Goal: Find contact information: Find contact information

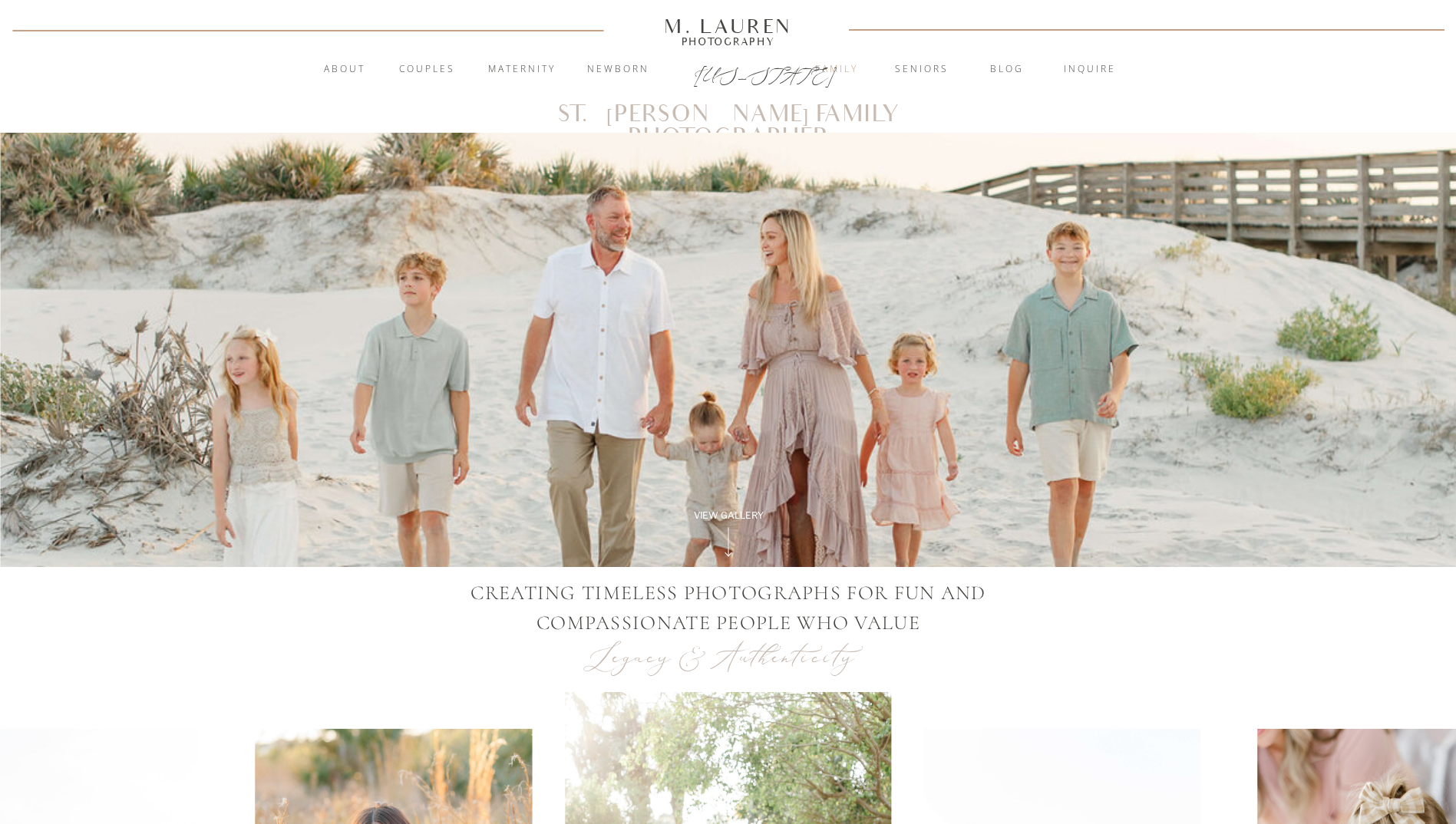
click at [831, 63] on nav "Family" at bounding box center [837, 70] width 83 height 16
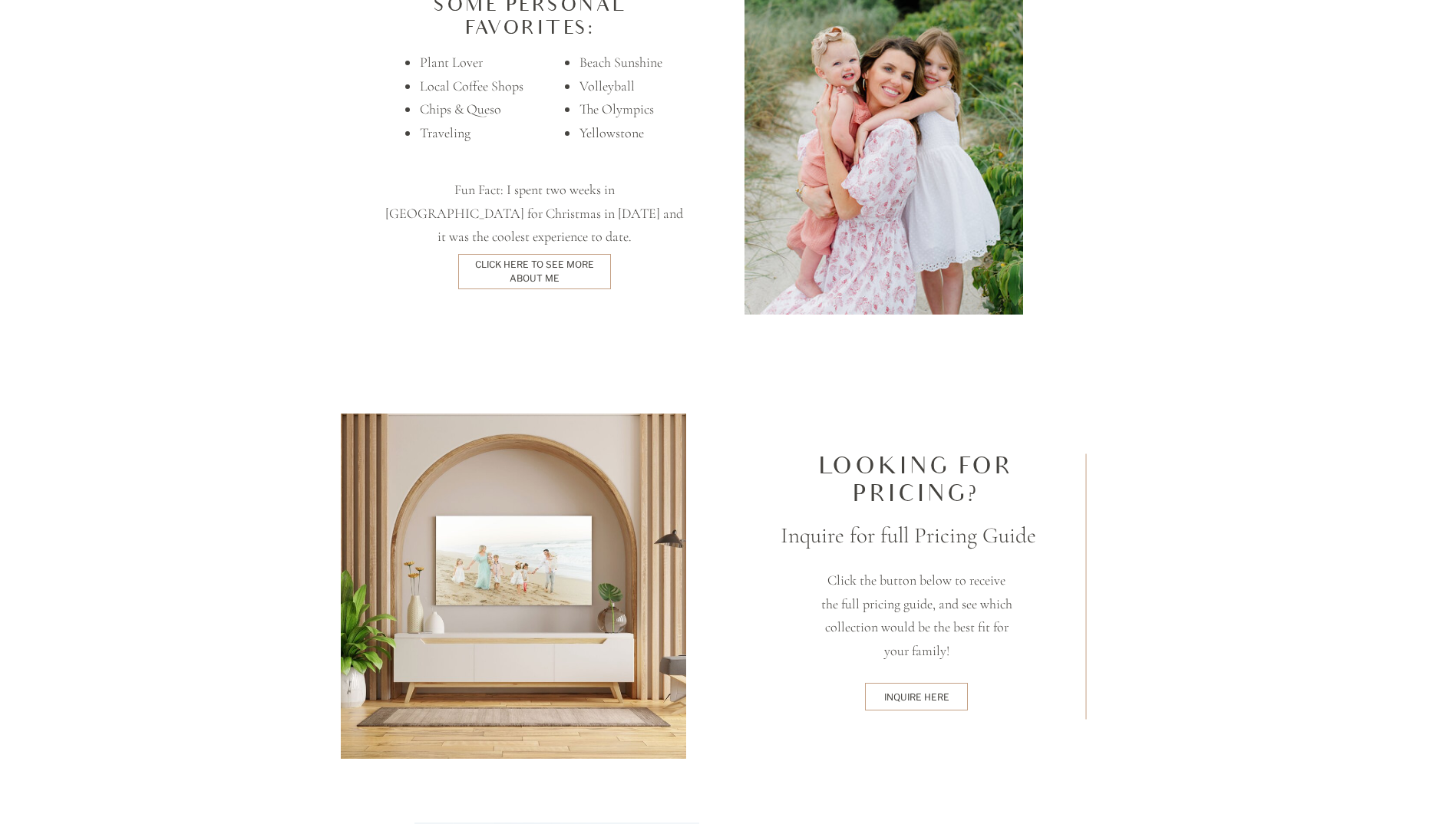
scroll to position [3915, 0]
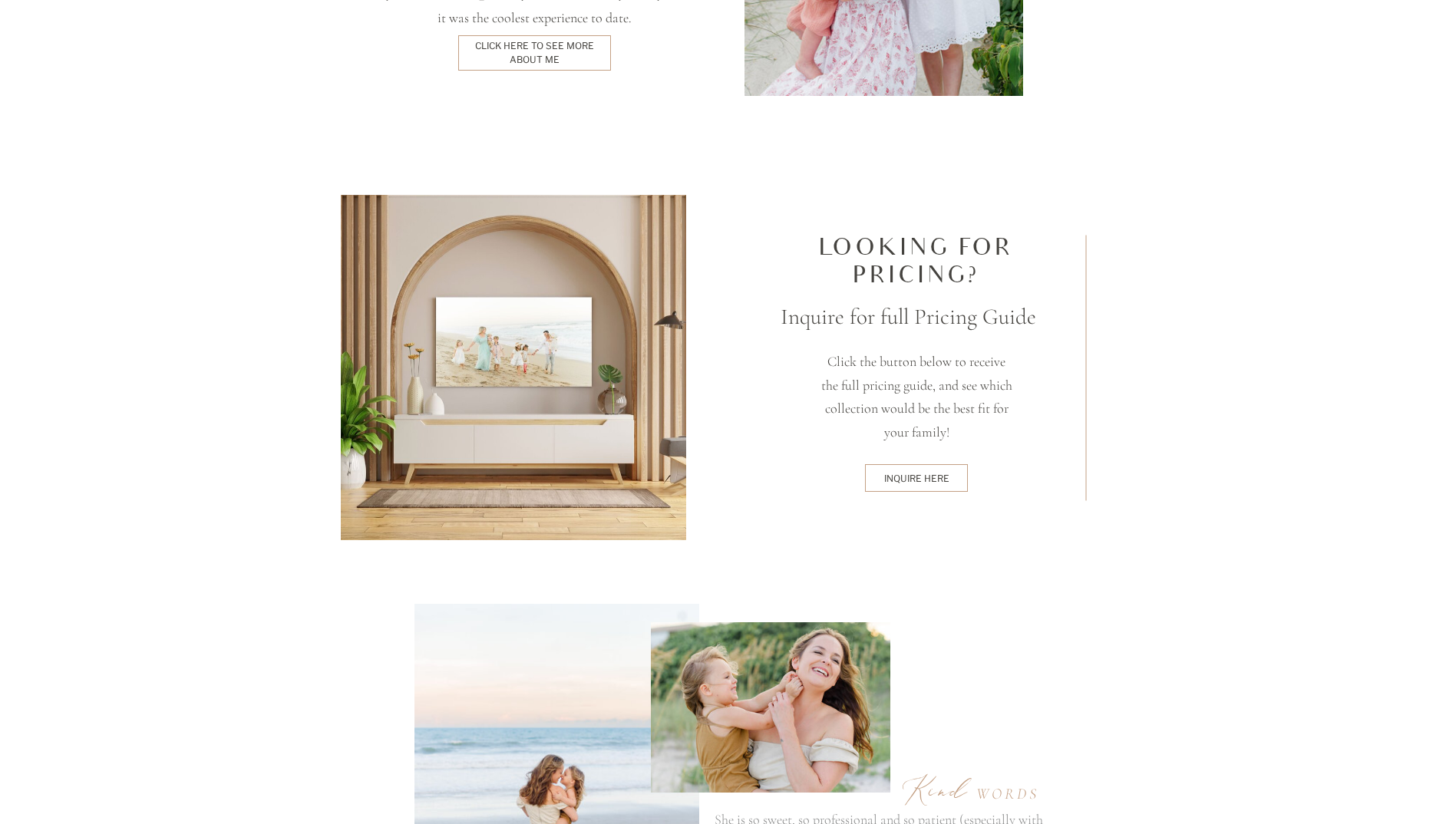
click at [949, 476] on div "inquire here" at bounding box center [917, 478] width 97 height 12
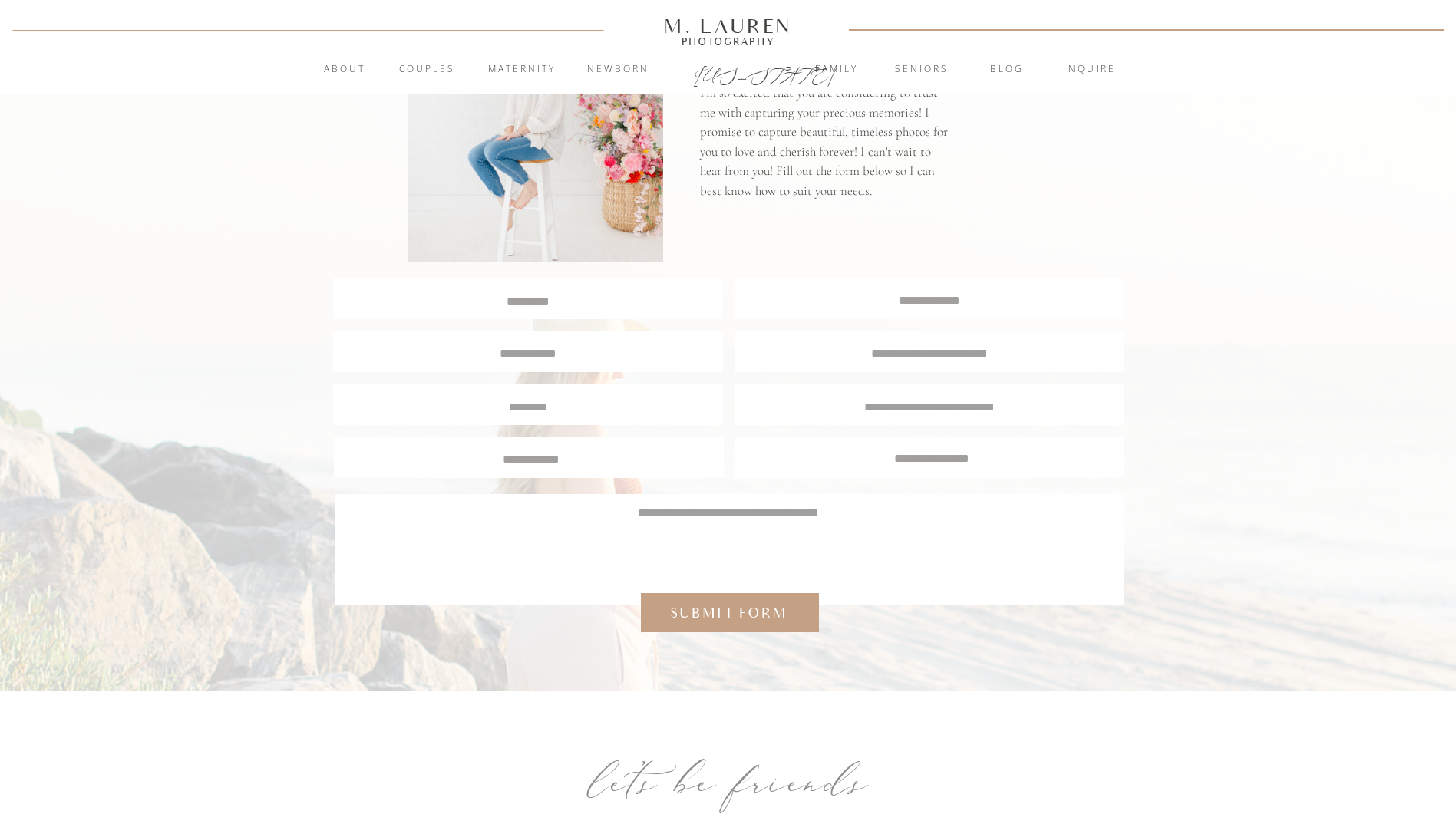
scroll to position [145, 0]
